Goal: Information Seeking & Learning: Learn about a topic

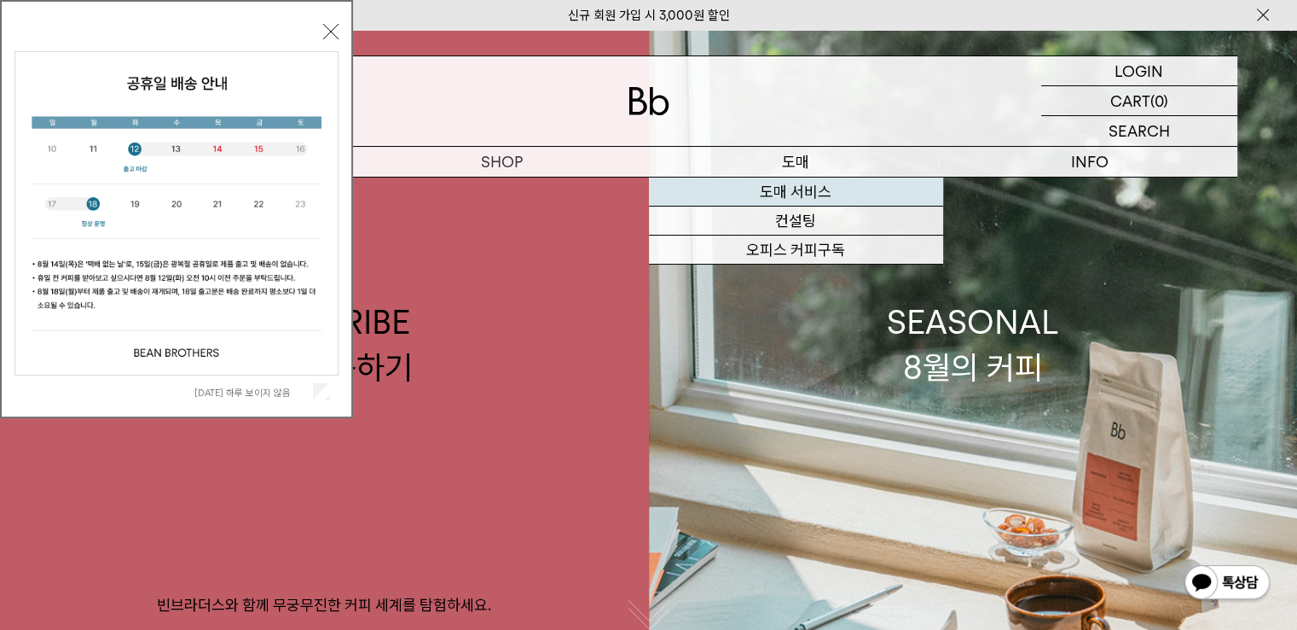
click at [809, 189] on link "도매 서비스" at bounding box center [796, 191] width 294 height 29
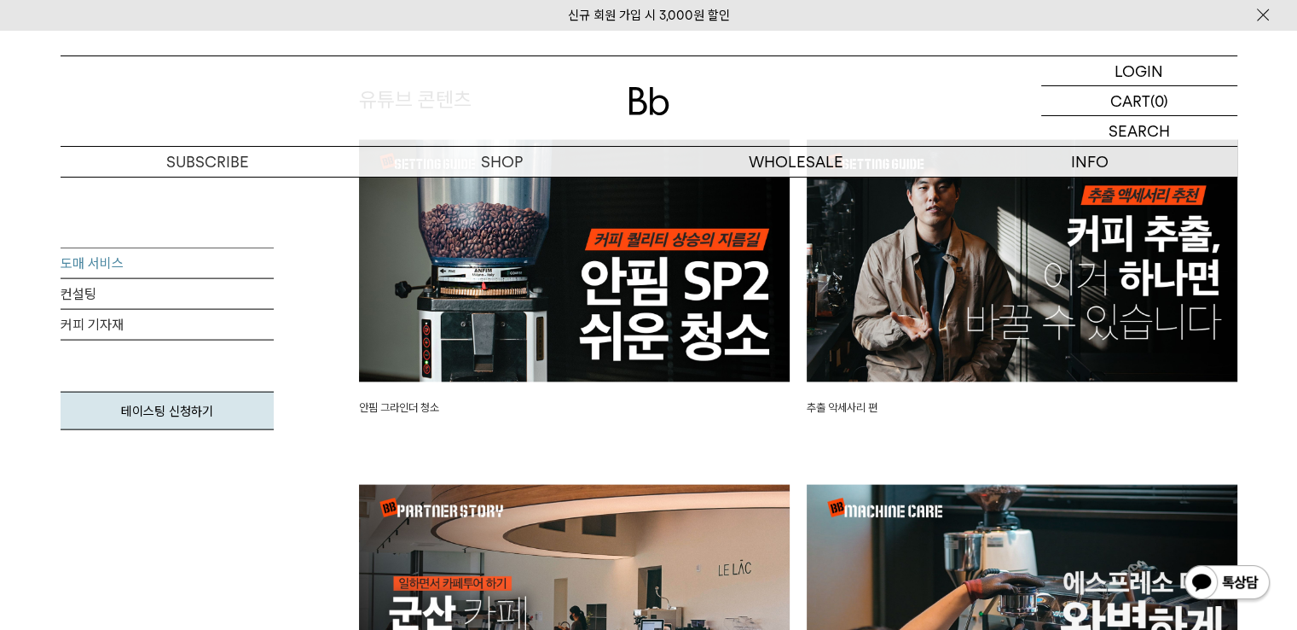
scroll to position [3668, 0]
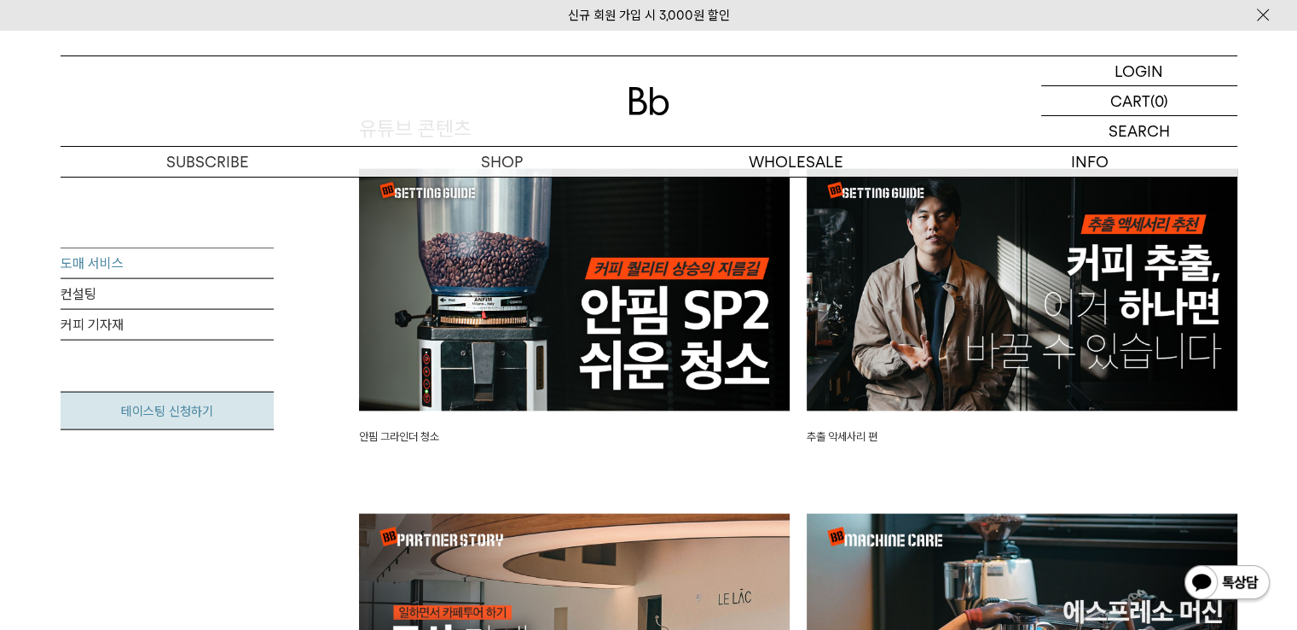
click at [148, 400] on link "테이스팅 신청하기" at bounding box center [167, 411] width 213 height 38
click at [101, 328] on link "커피 기자재" at bounding box center [167, 325] width 213 height 31
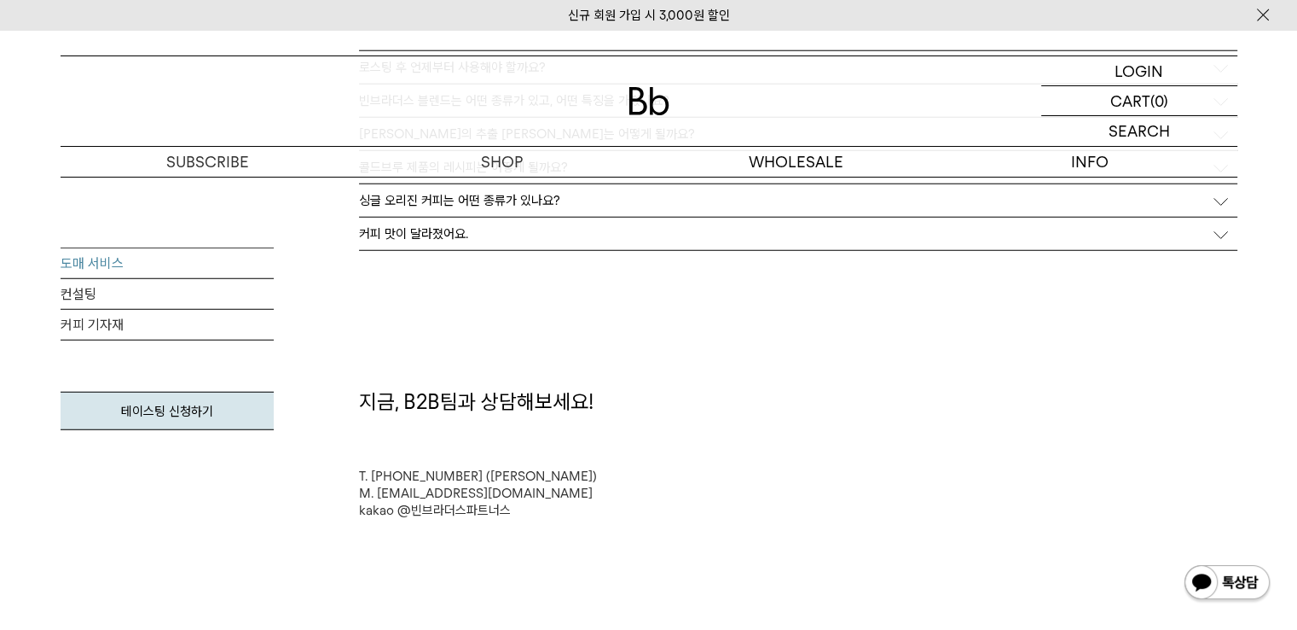
scroll to position [4351, 0]
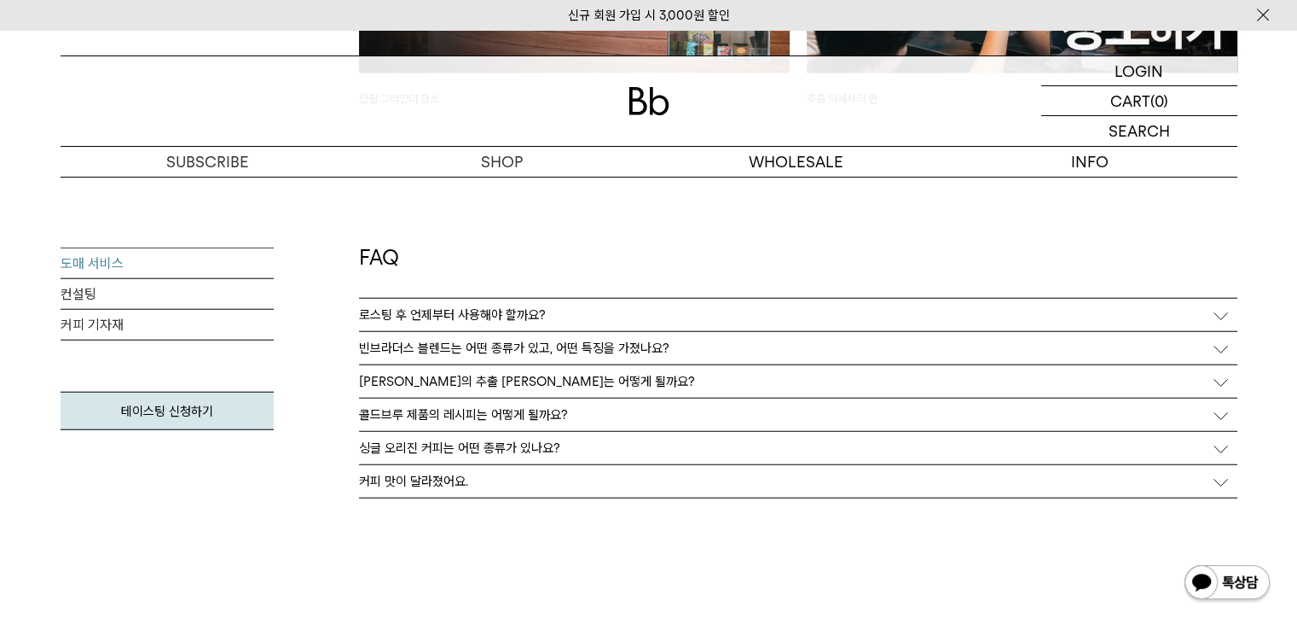
click at [403, 315] on p "로스팅 후 언제부터 사용해야 할까요?" at bounding box center [452, 314] width 187 height 15
